Goal: Find specific page/section: Find specific page/section

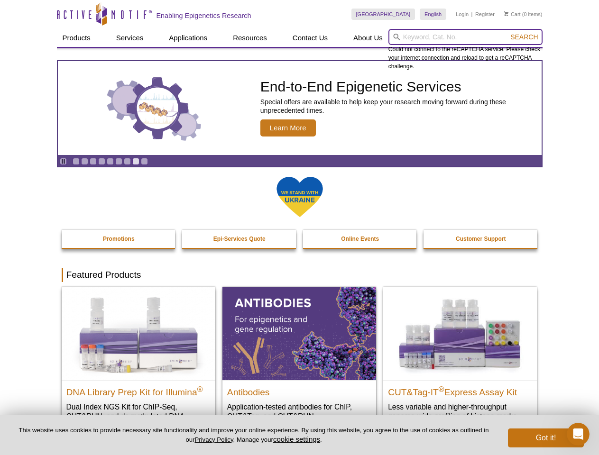
click at [465, 37] on input "search" at bounding box center [465, 37] width 154 height 16
click at [524, 37] on span "Search" at bounding box center [523, 37] width 27 height 8
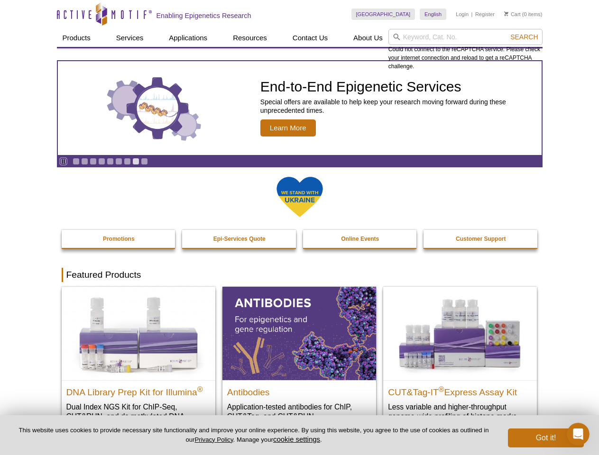
click at [63, 161] on icon "Pause" at bounding box center [63, 161] width 6 height 6
click at [76, 161] on link "Go to slide 1" at bounding box center [76, 161] width 7 height 7
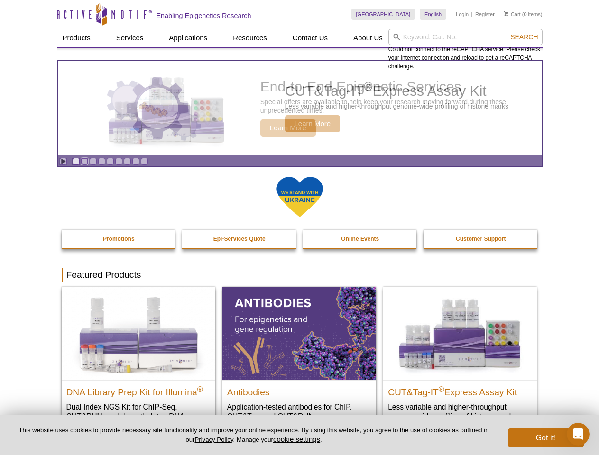
click at [84, 161] on link "Go to slide 2" at bounding box center [84, 161] width 7 height 7
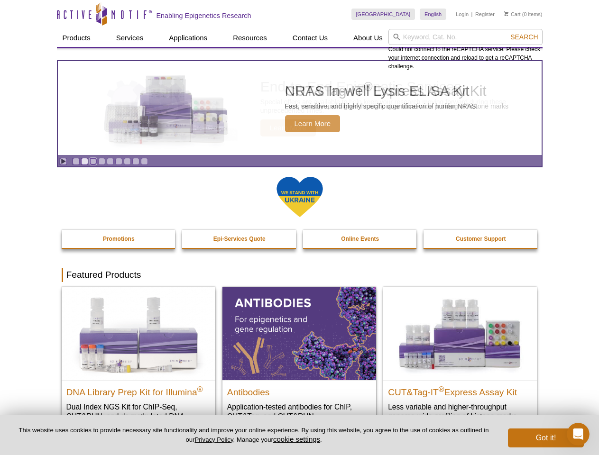
click at [93, 161] on link "Go to slide 3" at bounding box center [93, 161] width 7 height 7
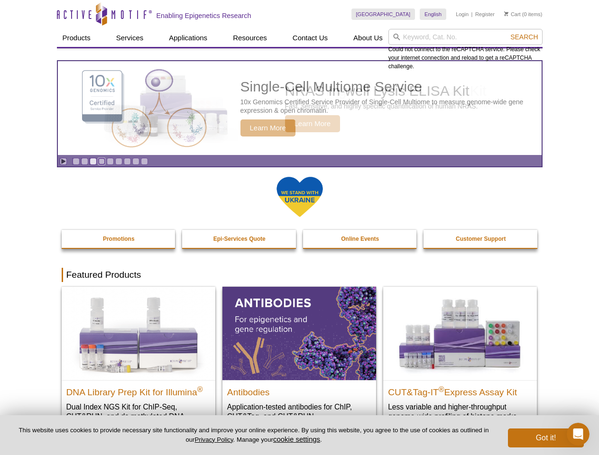
click at [101, 161] on link "Go to slide 4" at bounding box center [101, 161] width 7 height 7
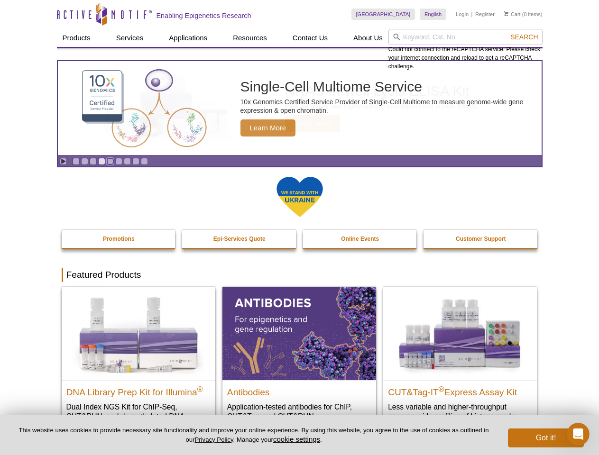
click at [110, 161] on link "Go to slide 5" at bounding box center [110, 161] width 7 height 7
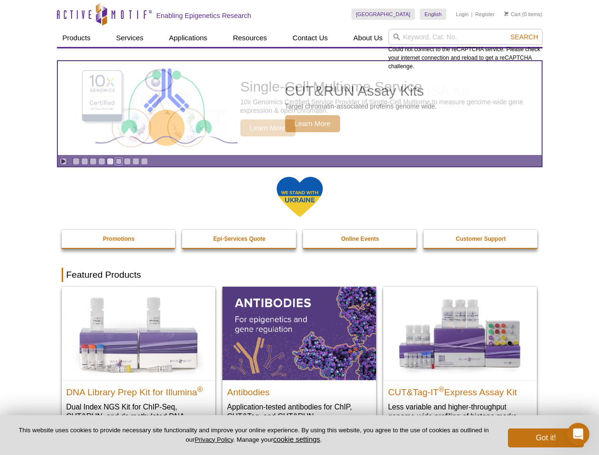
click at [119, 161] on link "Go to slide 6" at bounding box center [118, 161] width 7 height 7
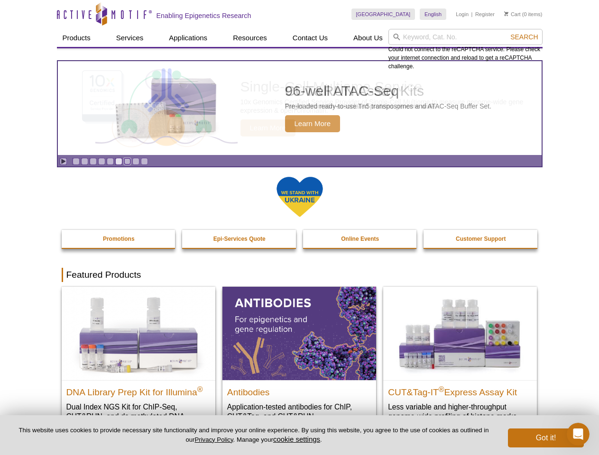
click at [127, 161] on link "Go to slide 7" at bounding box center [127, 161] width 7 height 7
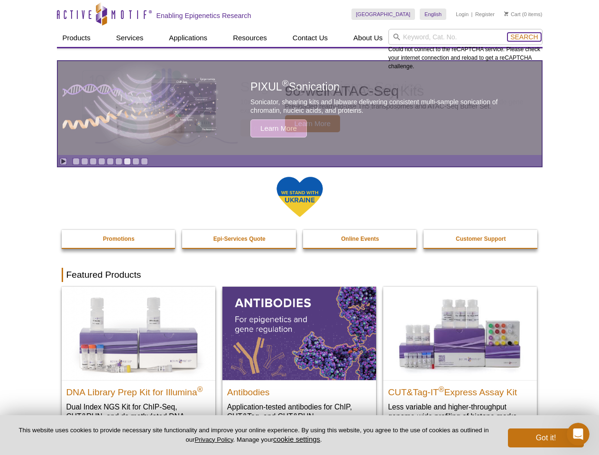
click at [524, 37] on span "Search" at bounding box center [523, 37] width 27 height 8
